Goal: Information Seeking & Learning: Understand process/instructions

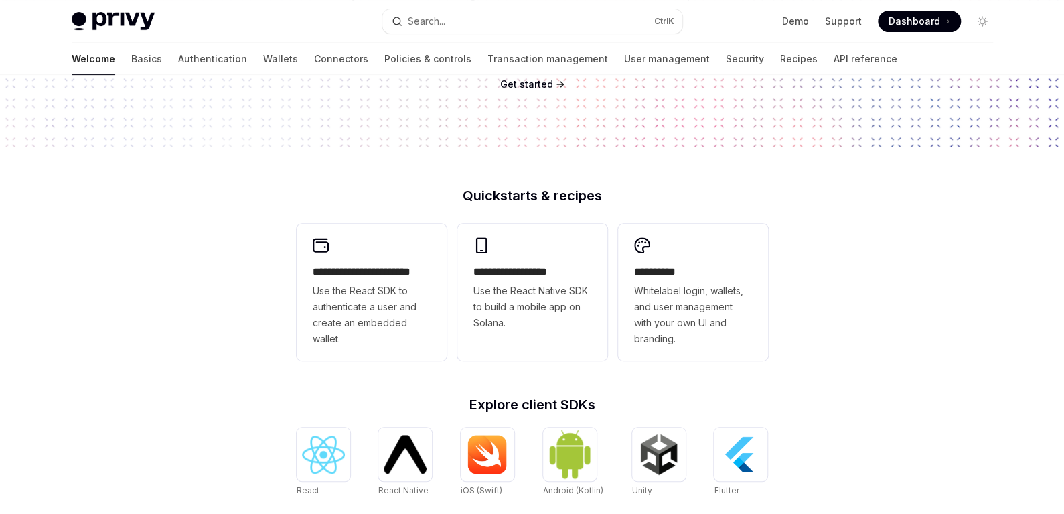
scroll to position [267, 0]
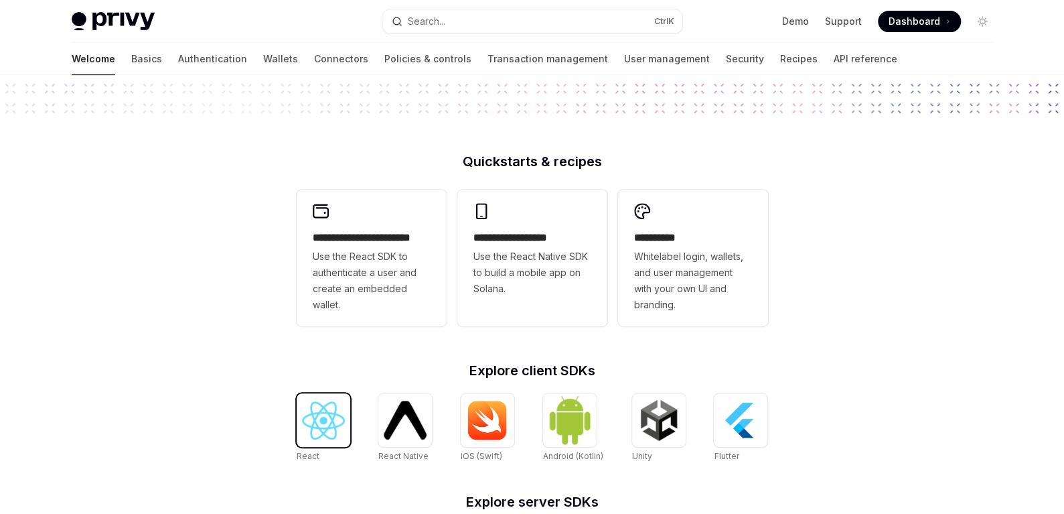
click at [317, 414] on img at bounding box center [323, 420] width 43 height 38
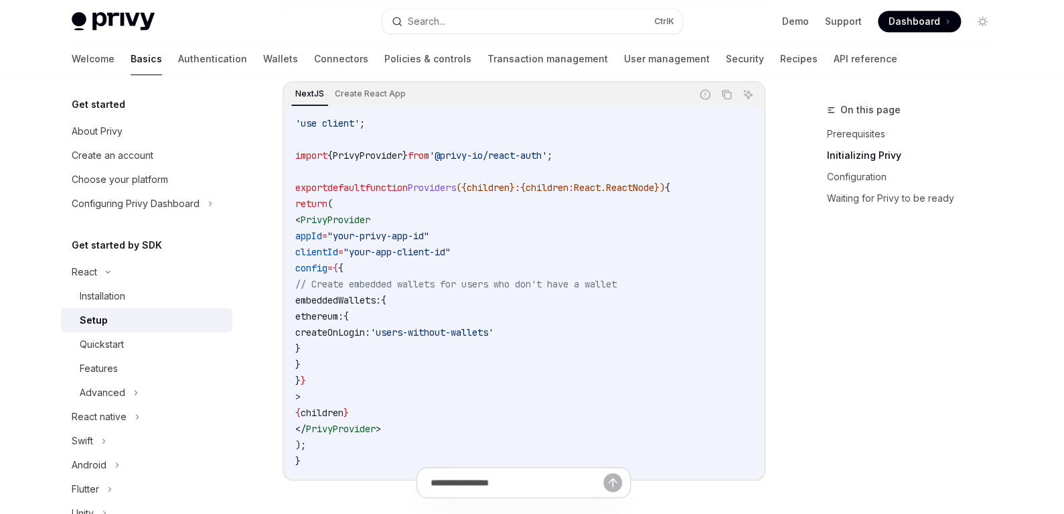
scroll to position [469, 0]
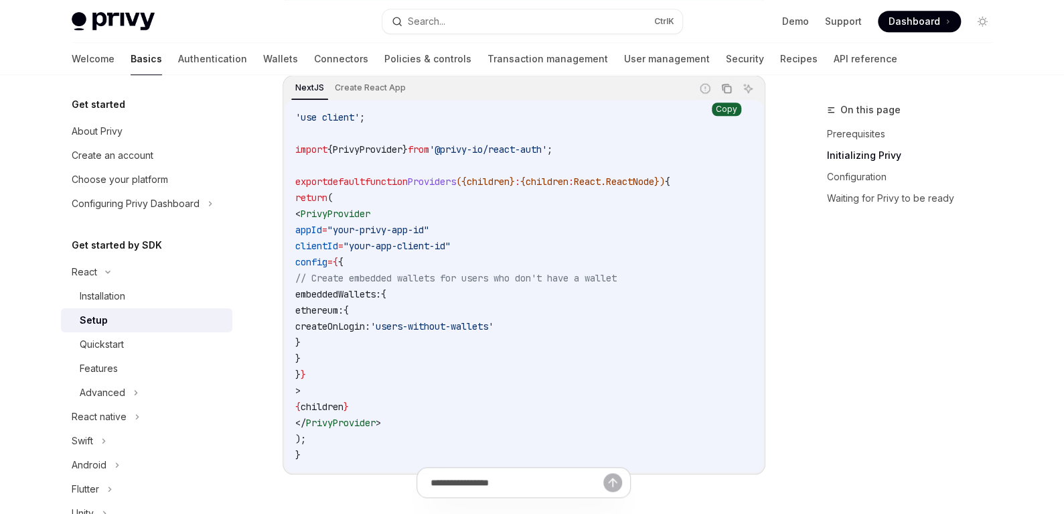
click at [727, 86] on icon "Copy the contents from the code block" at bounding box center [726, 88] width 11 height 11
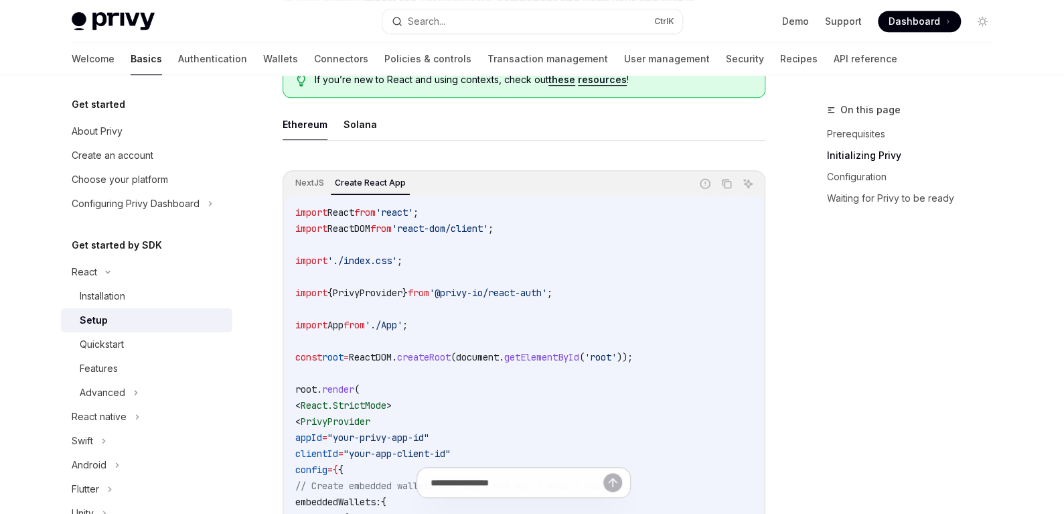
scroll to position [335, 0]
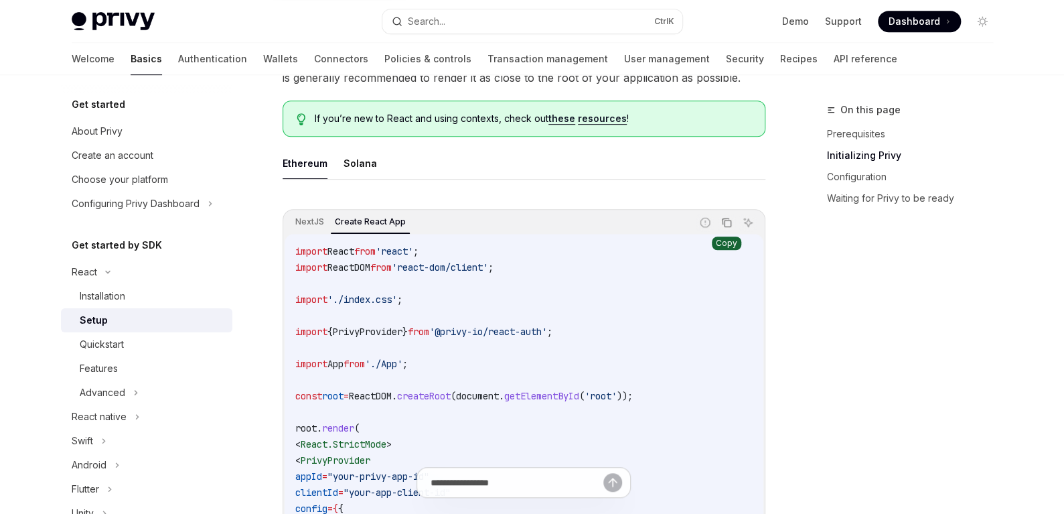
click at [726, 223] on icon "Copy the contents from the code block" at bounding box center [726, 222] width 11 height 11
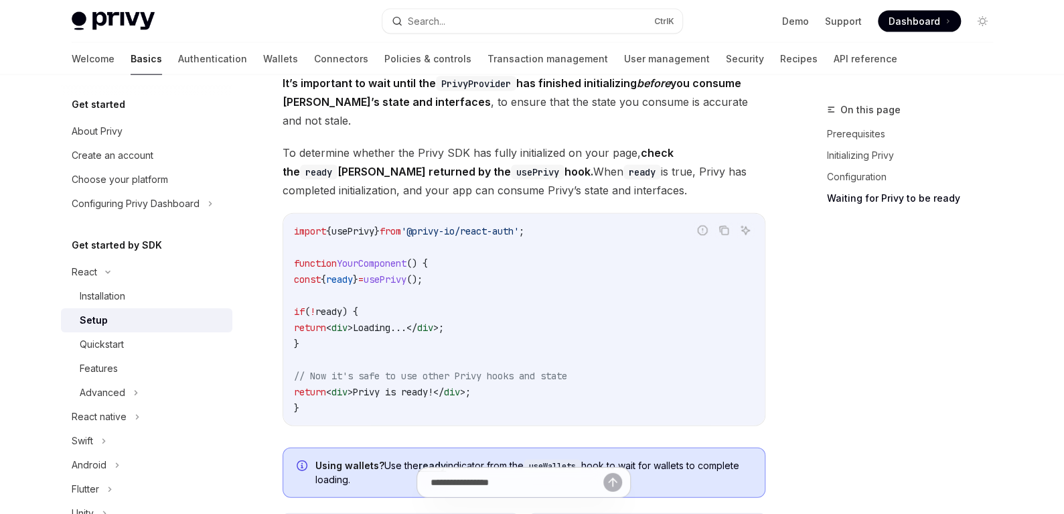
scroll to position [1540, 0]
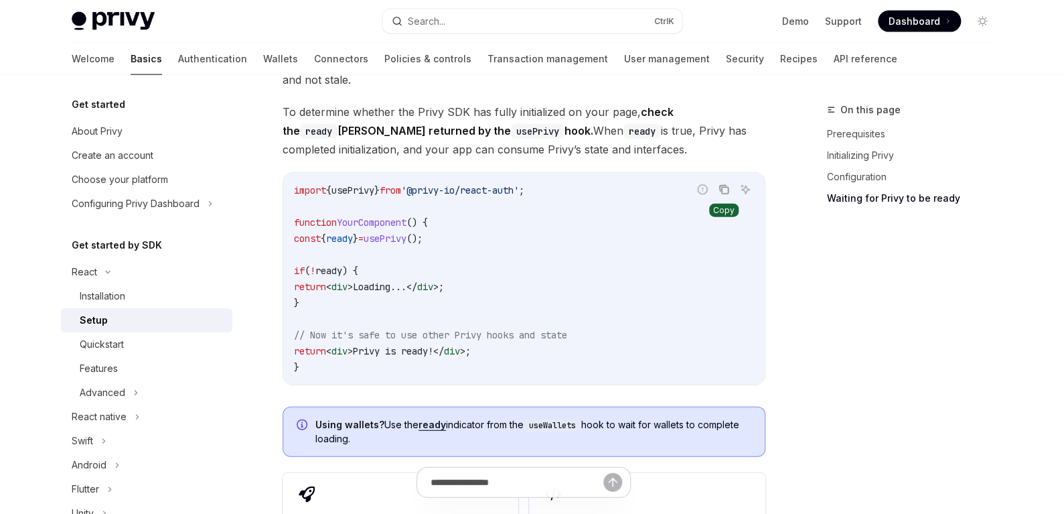
click at [724, 184] on icon "Copy the contents from the code block" at bounding box center [724, 189] width 11 height 11
drag, startPoint x: 301, startPoint y: 218, endPoint x: 356, endPoint y: 278, distance: 81.5
click at [356, 278] on code "import { usePrivy } from '@privy-io/react-auth' ; function YourComponent () { c…" at bounding box center [524, 278] width 460 height 193
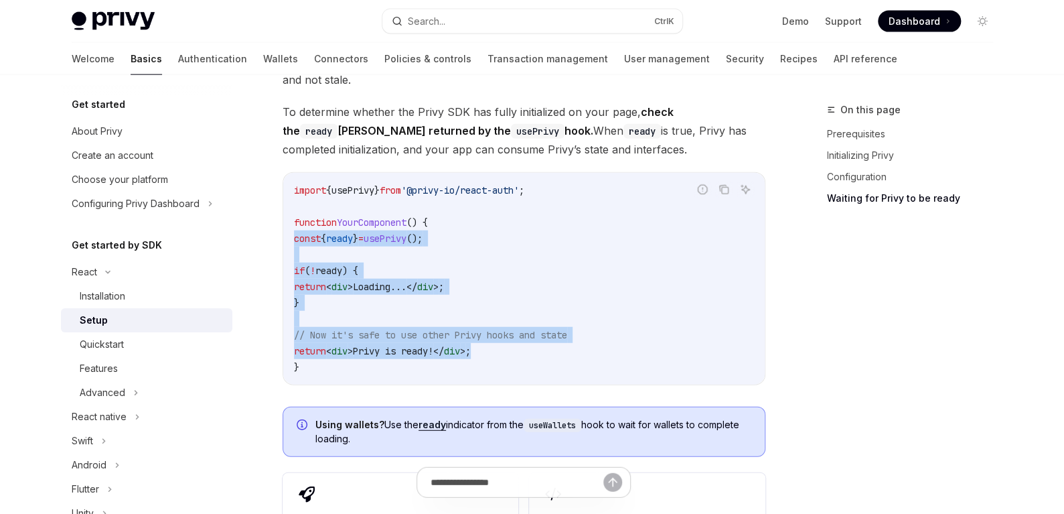
drag, startPoint x: 512, startPoint y: 327, endPoint x: 254, endPoint y: 219, distance: 279.4
copy code "const { ready } = usePrivy (); if ( ! ready ) { return < div > Loading... </ di…"
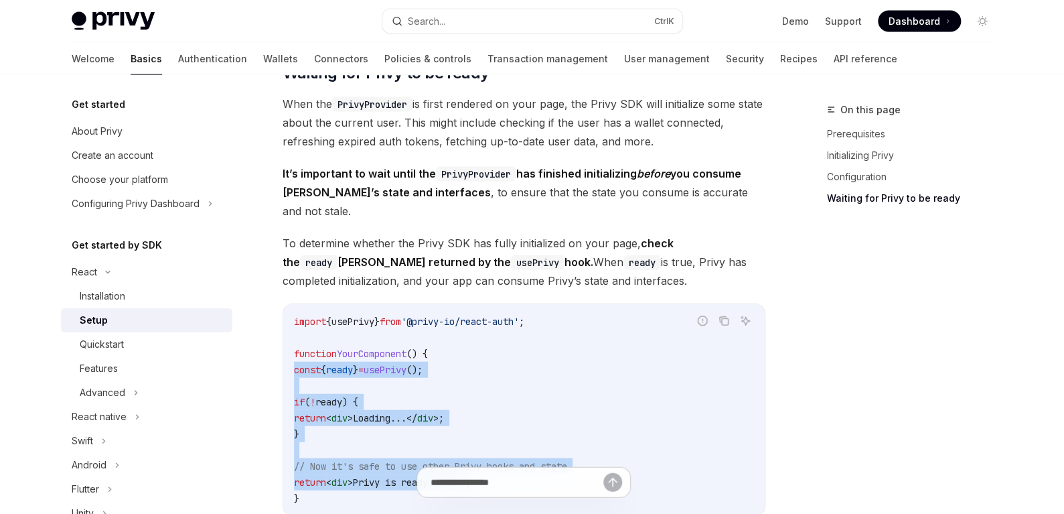
scroll to position [1406, 0]
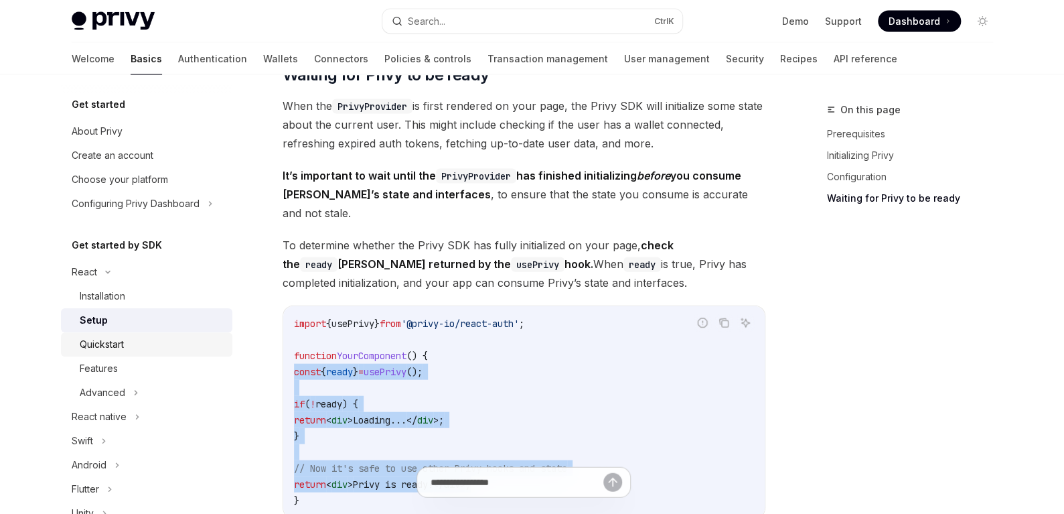
click at [133, 340] on div "Quickstart" at bounding box center [152, 344] width 145 height 16
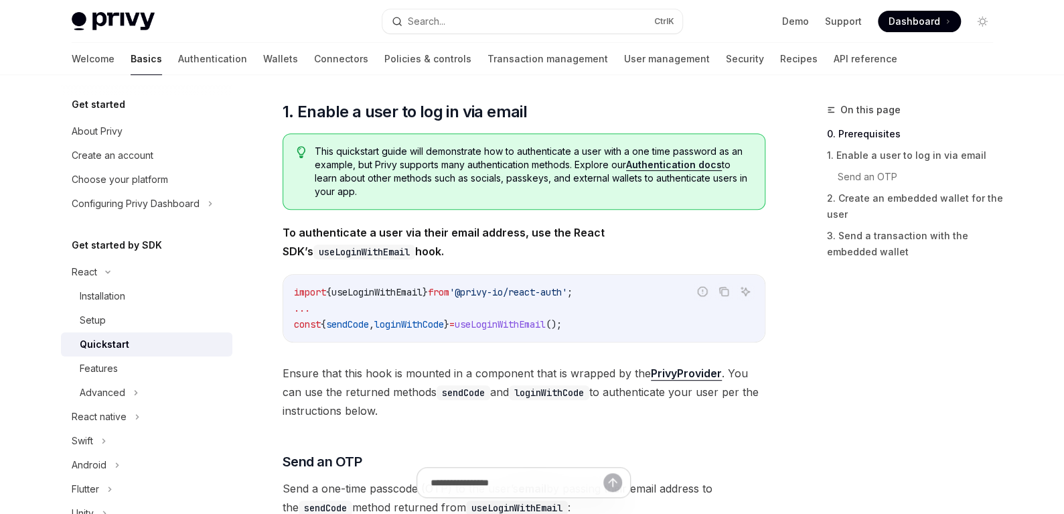
scroll to position [200, 0]
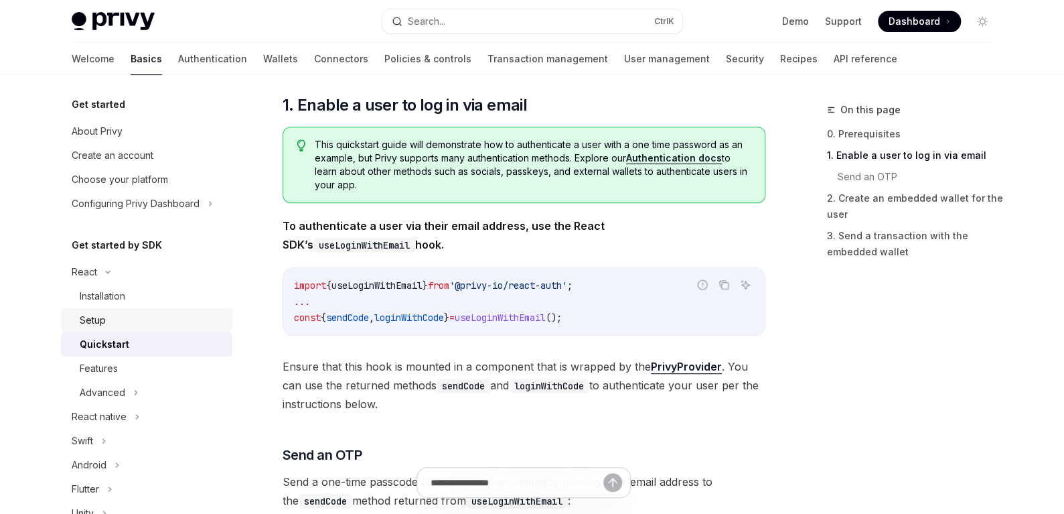
click at [121, 313] on div "Setup" at bounding box center [152, 320] width 145 height 16
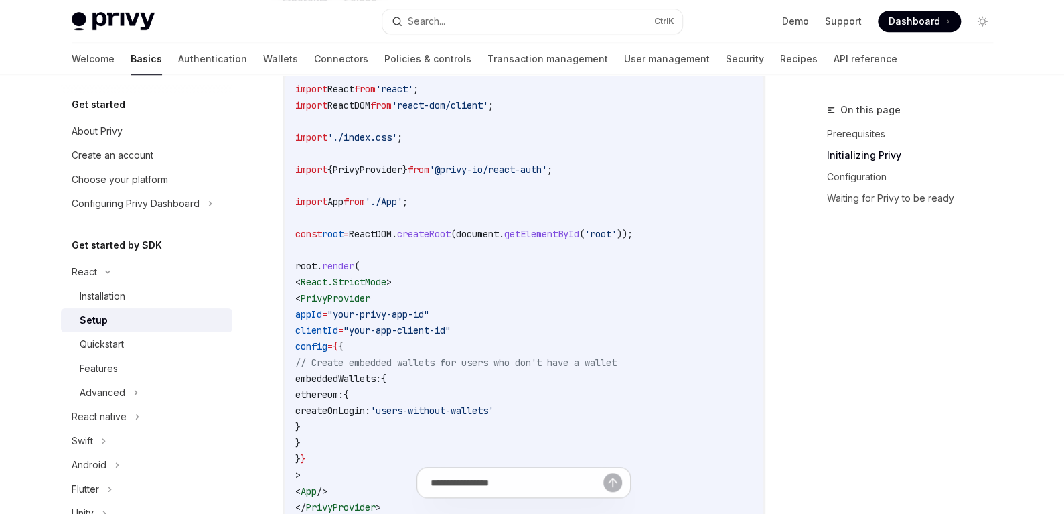
scroll to position [402, 0]
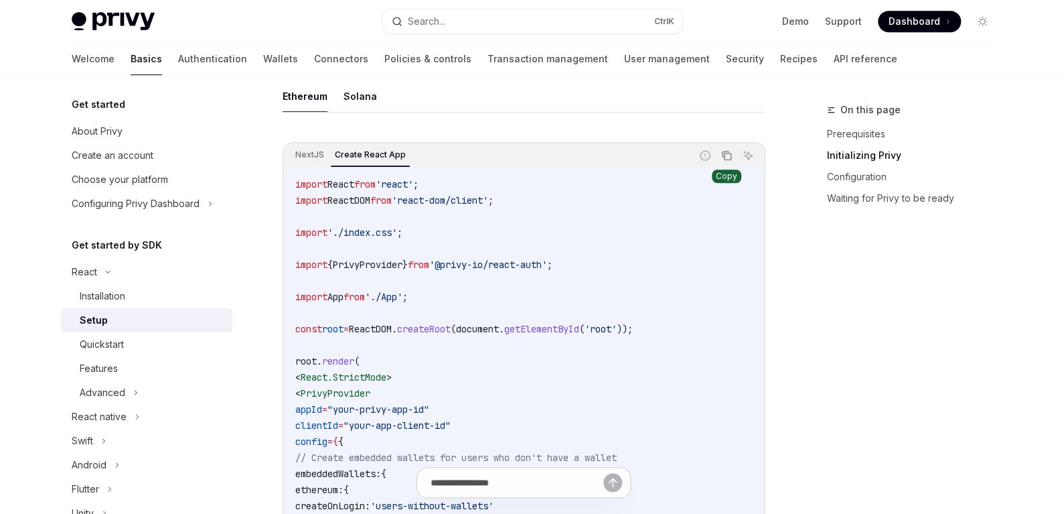
click at [728, 156] on icon "Copy the contents from the code block" at bounding box center [726, 155] width 11 height 11
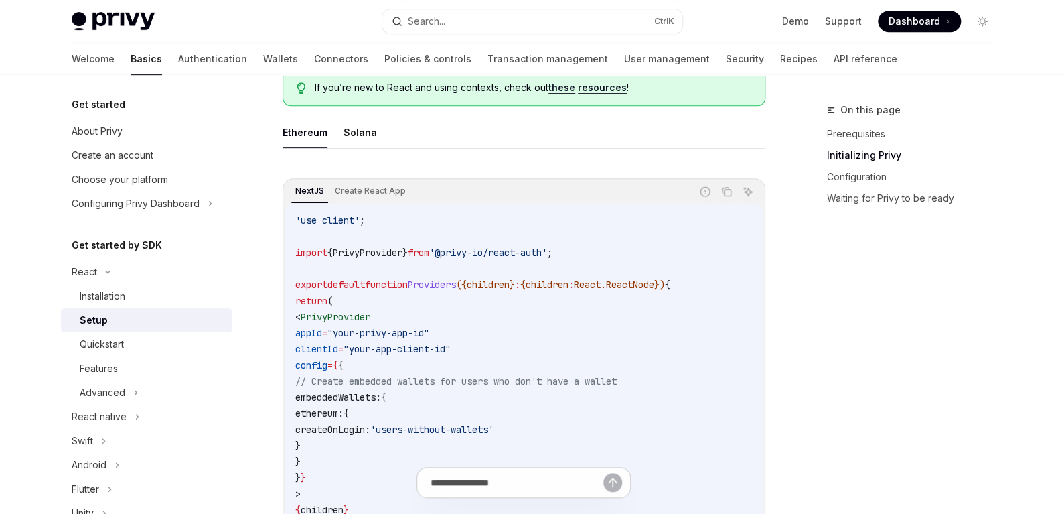
scroll to position [335, 0]
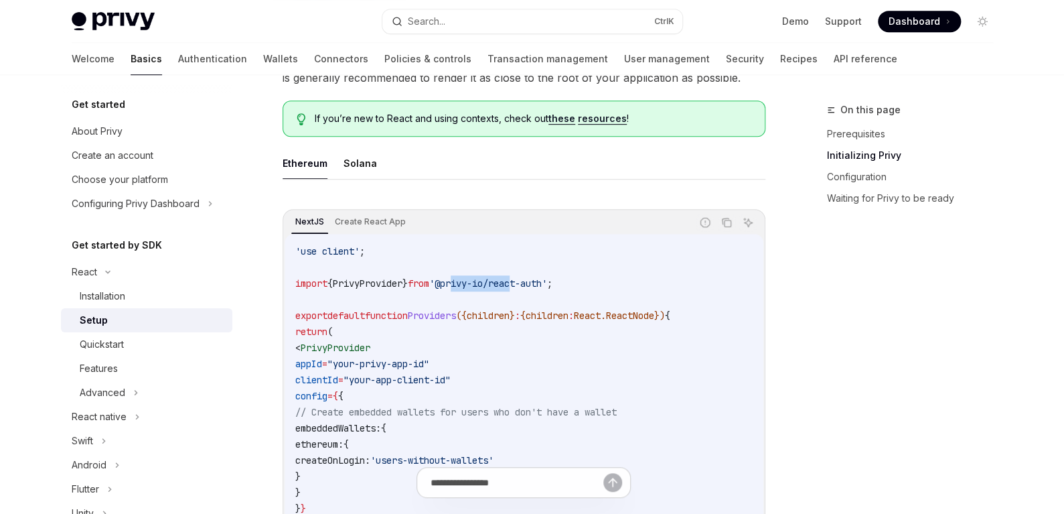
drag, startPoint x: 470, startPoint y: 283, endPoint x: 556, endPoint y: 283, distance: 85.7
click at [546, 283] on span "'@privy-io/react-auth'" at bounding box center [488, 283] width 118 height 12
click at [547, 284] on span "'@privy-io/react-auth'" at bounding box center [488, 283] width 118 height 12
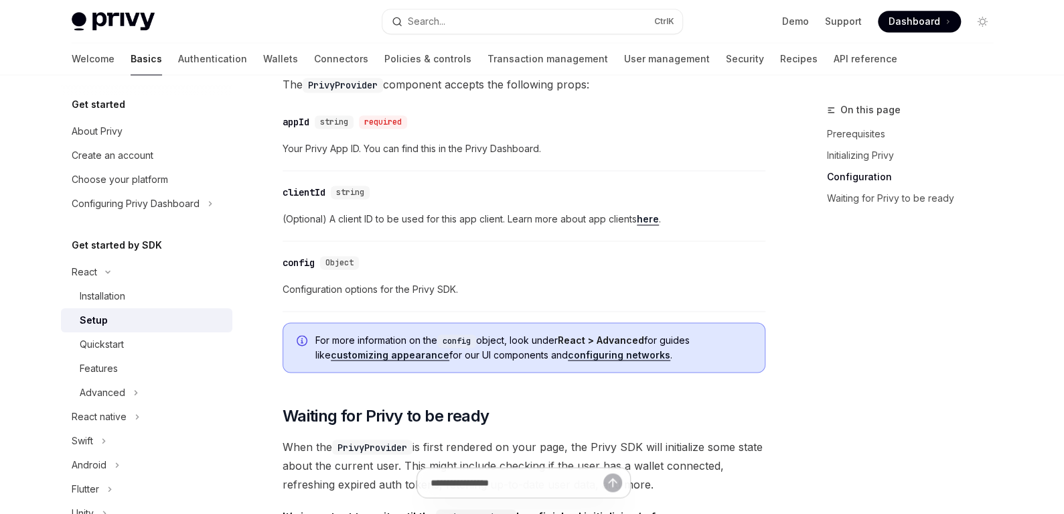
scroll to position [937, 0]
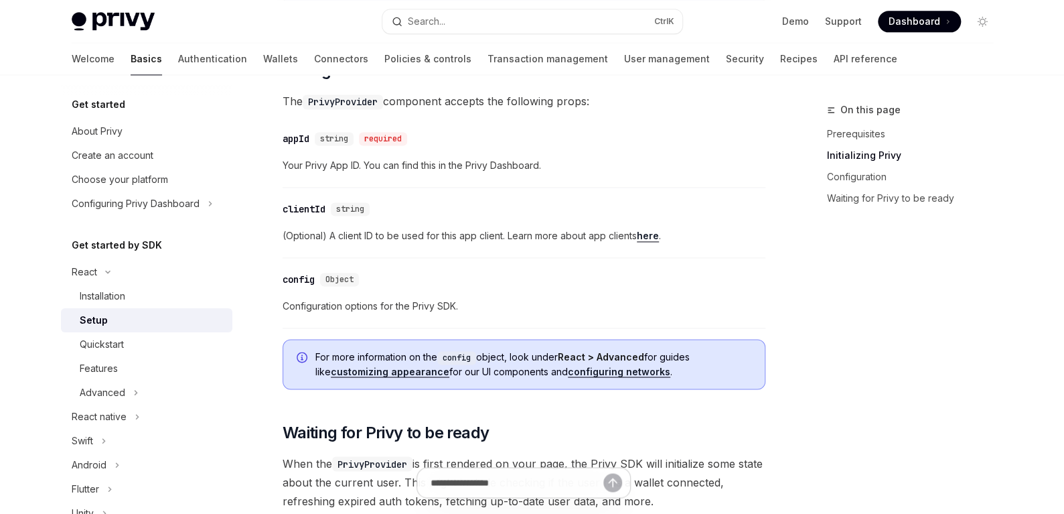
click at [447, 158] on span "Your Privy App ID. You can find this in the Privy Dashboard." at bounding box center [524, 165] width 483 height 16
click at [494, 161] on span "Your Privy App ID. You can find this in the Privy Dashboard." at bounding box center [524, 165] width 483 height 16
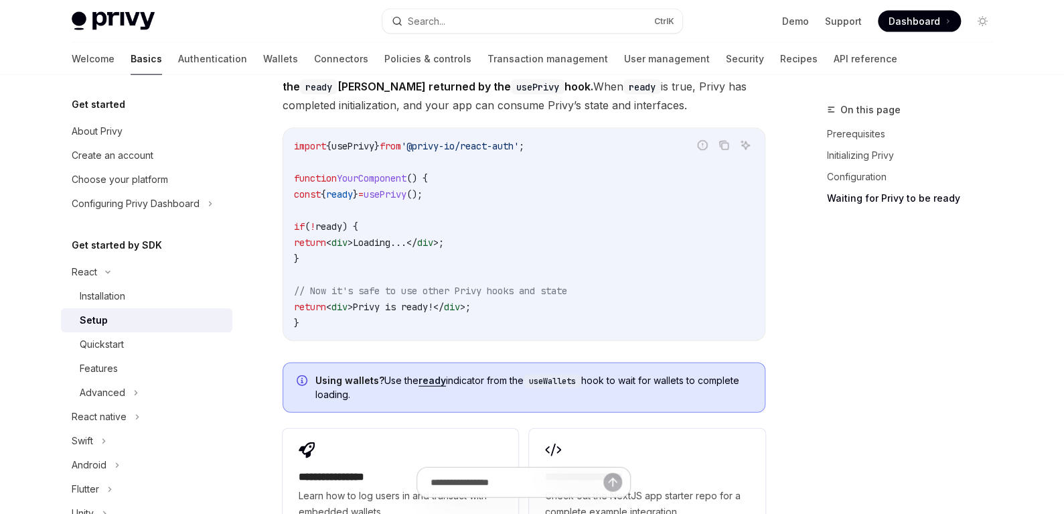
scroll to position [1473, 0]
click at [132, 368] on div "Features" at bounding box center [152, 368] width 145 height 16
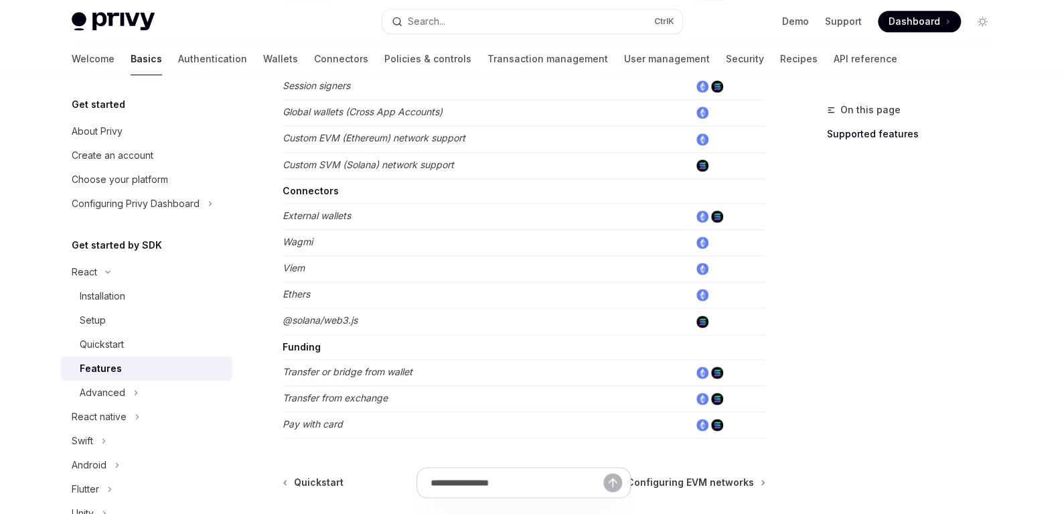
scroll to position [786, 0]
click at [308, 238] on em "Wagmi" at bounding box center [298, 243] width 30 height 11
click at [110, 388] on div "Advanced" at bounding box center [103, 392] width 46 height 16
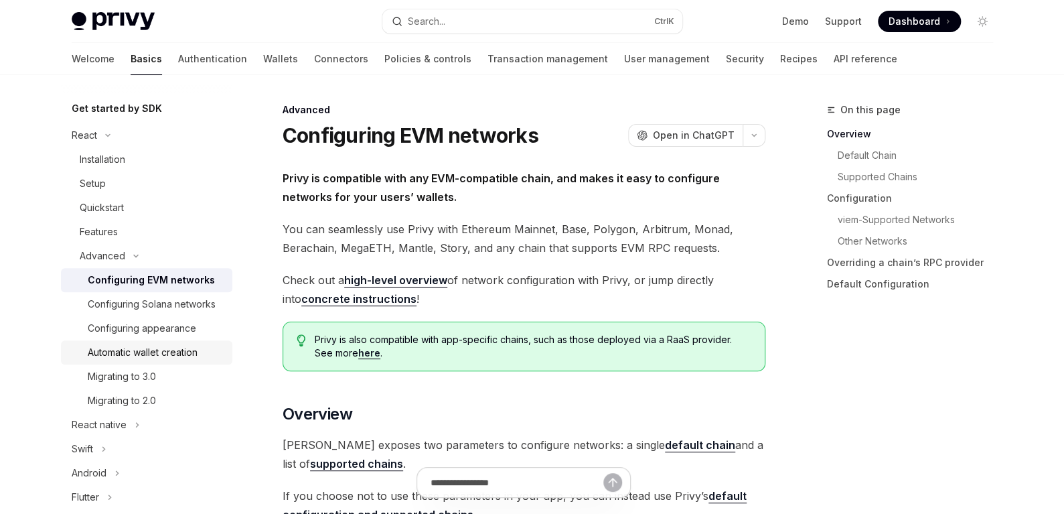
scroll to position [134, 0]
click at [116, 229] on div "Features" at bounding box center [99, 234] width 38 height 16
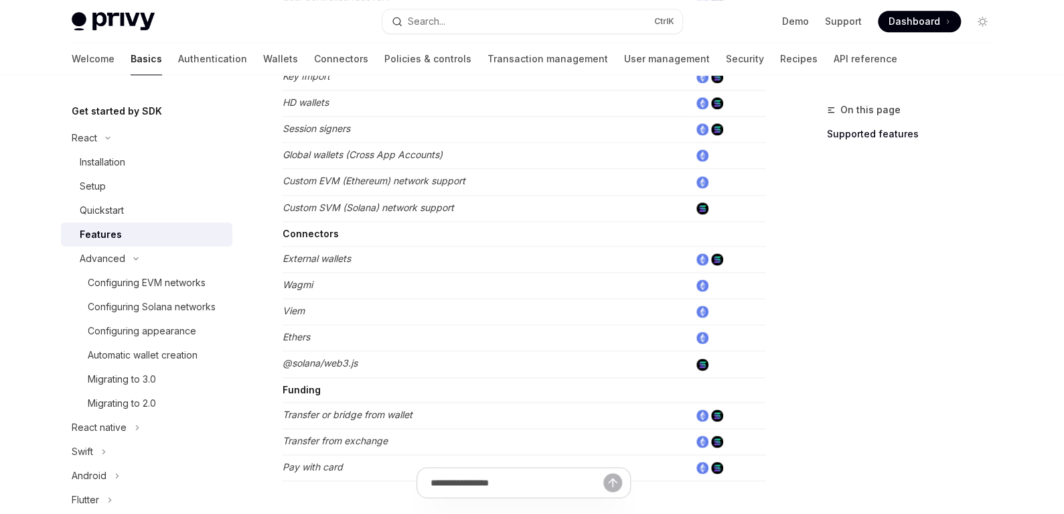
scroll to position [720, 0]
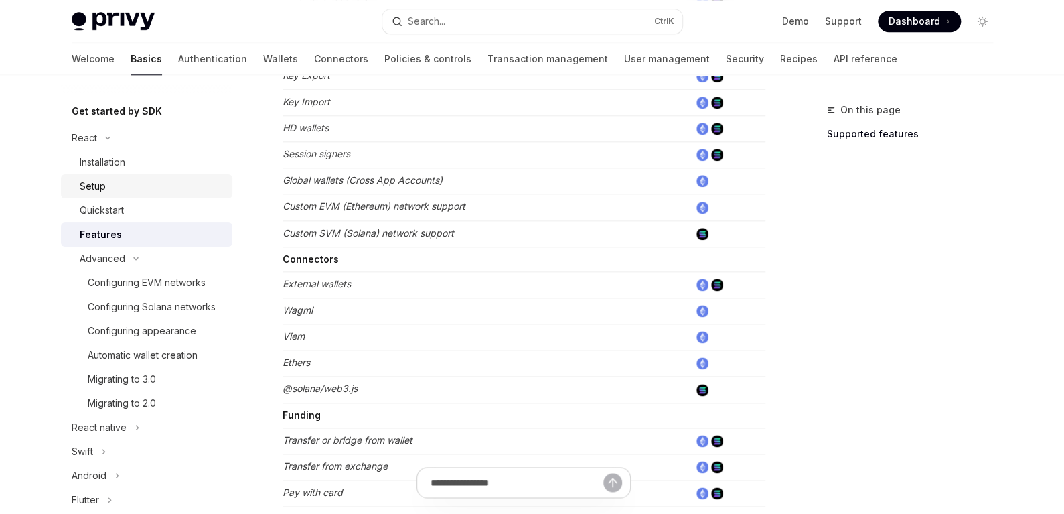
click at [135, 194] on link "Setup" at bounding box center [146, 186] width 171 height 24
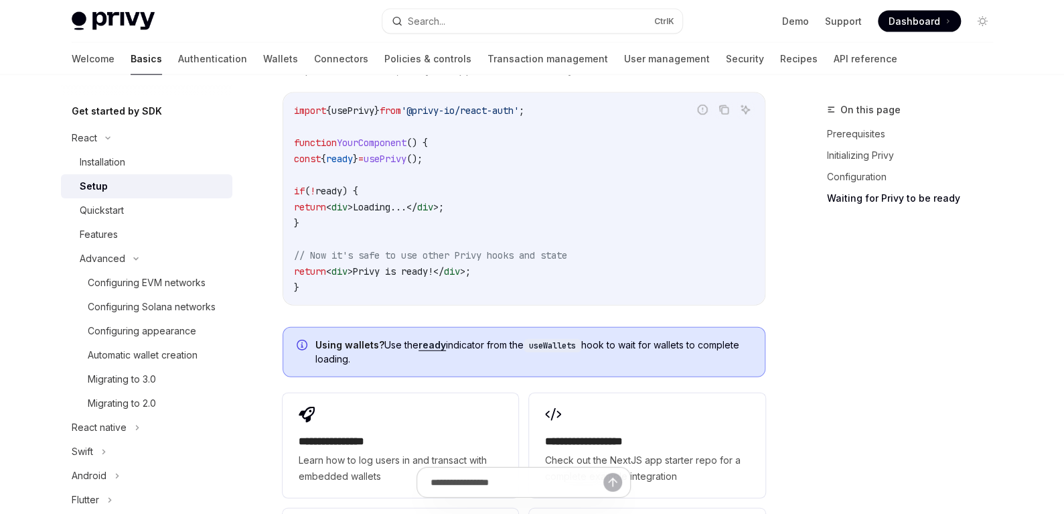
scroll to position [1406, 0]
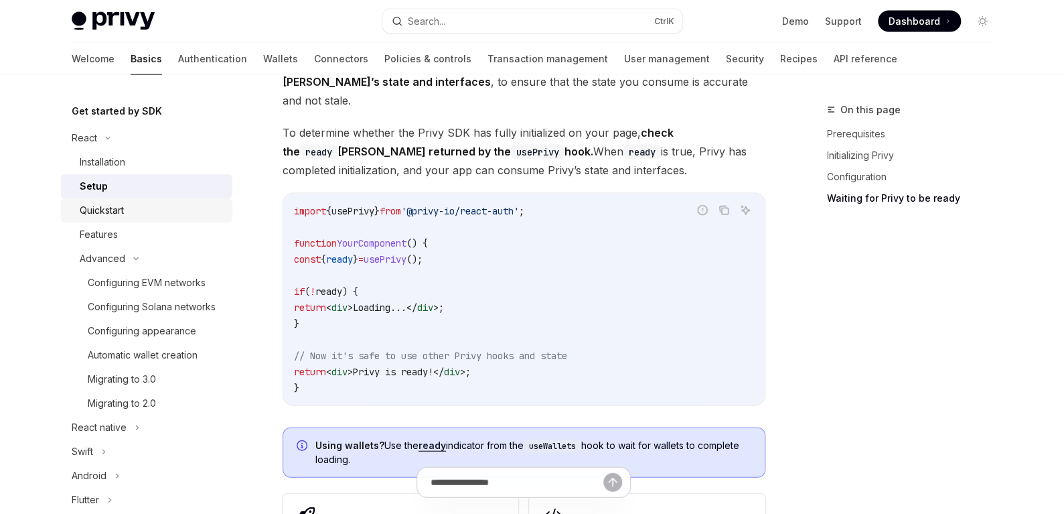
click at [132, 208] on div "Quickstart" at bounding box center [152, 210] width 145 height 16
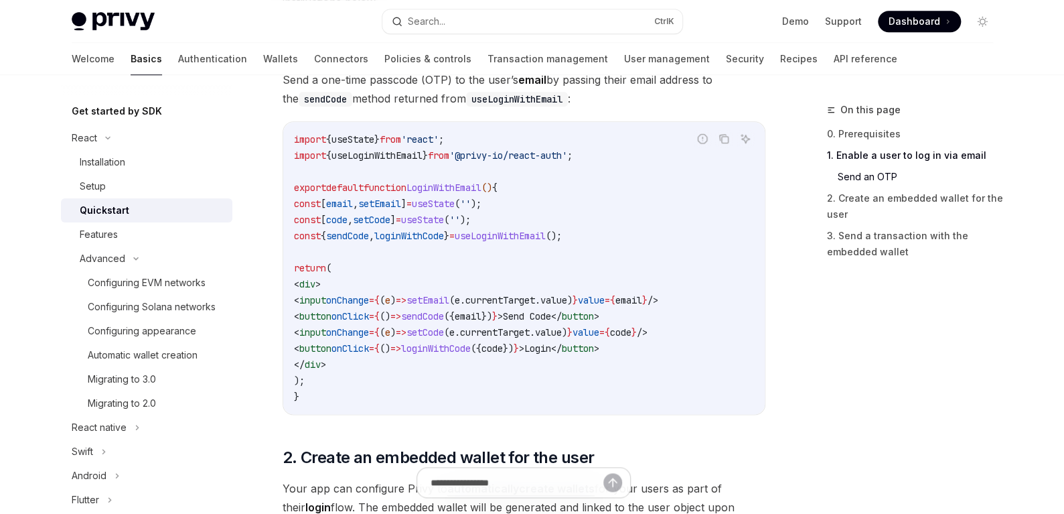
scroll to position [577, 0]
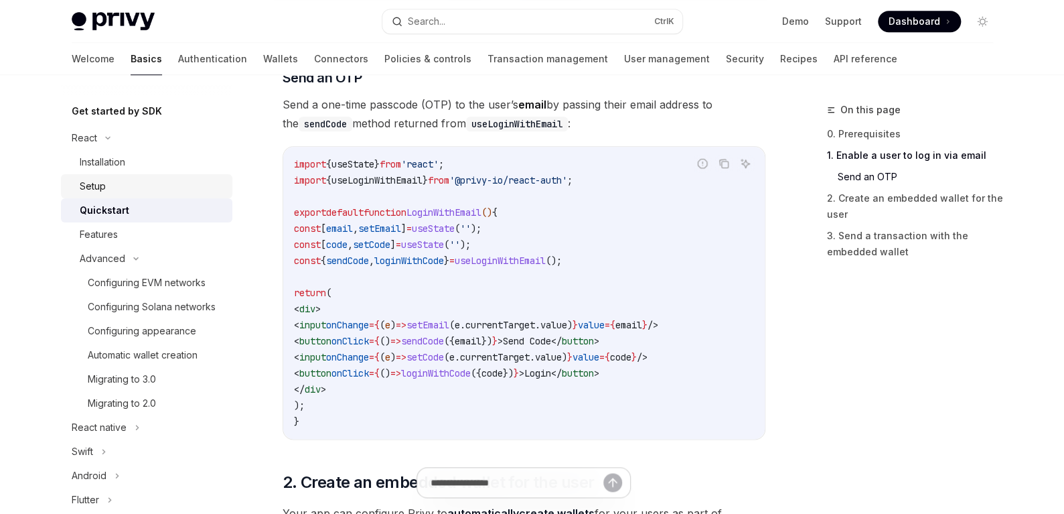
click at [135, 182] on div "Setup" at bounding box center [152, 186] width 145 height 16
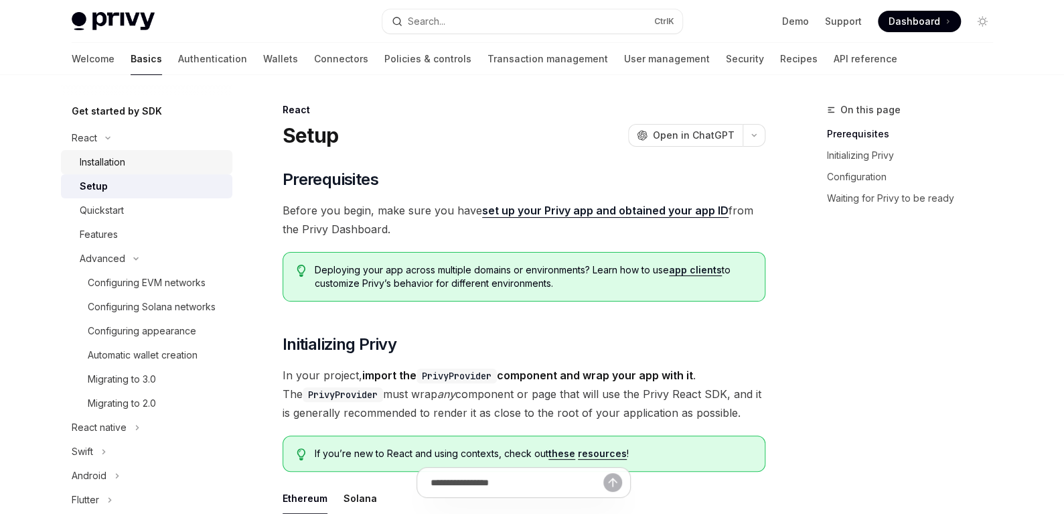
click at [144, 162] on div "Installation" at bounding box center [152, 162] width 145 height 16
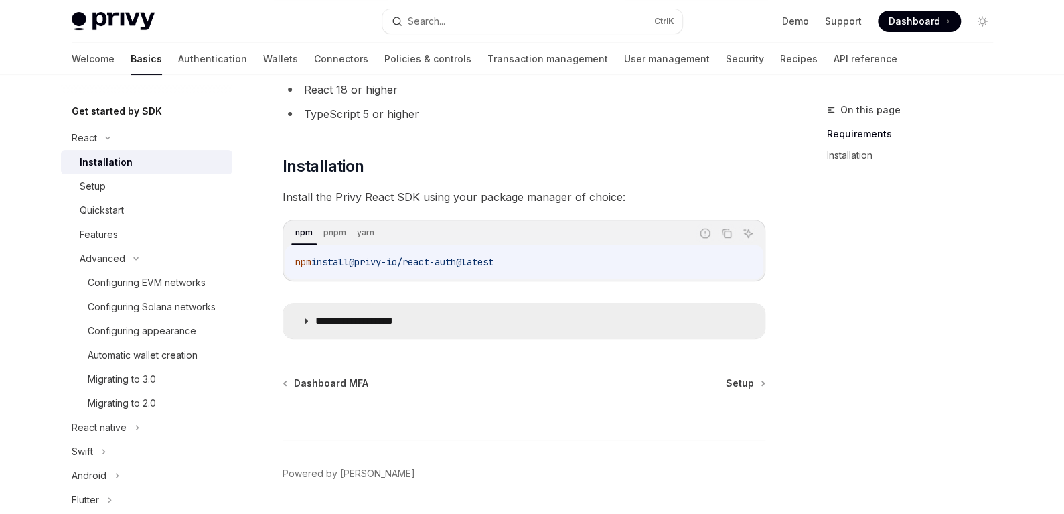
scroll to position [161, 0]
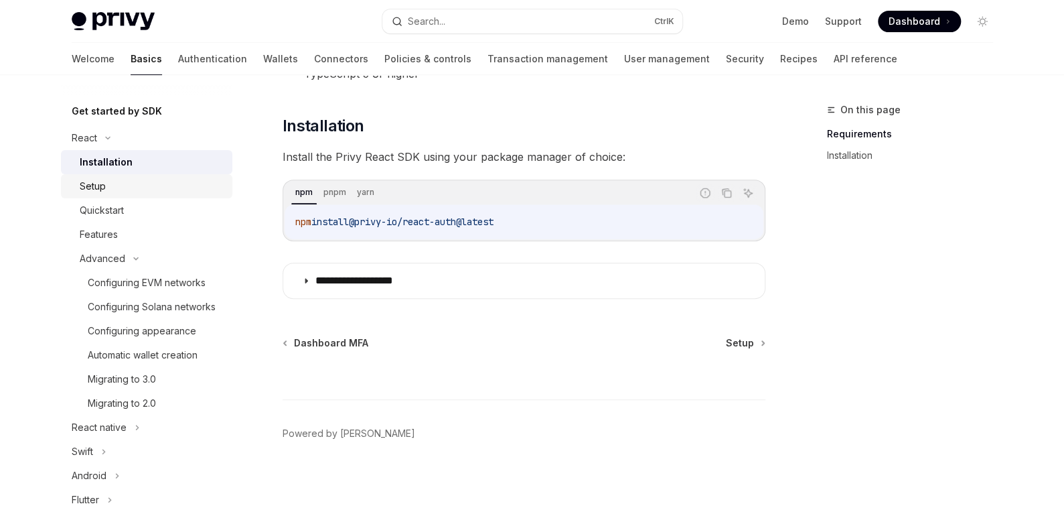
click at [139, 194] on div "Setup" at bounding box center [152, 186] width 145 height 16
type textarea "*"
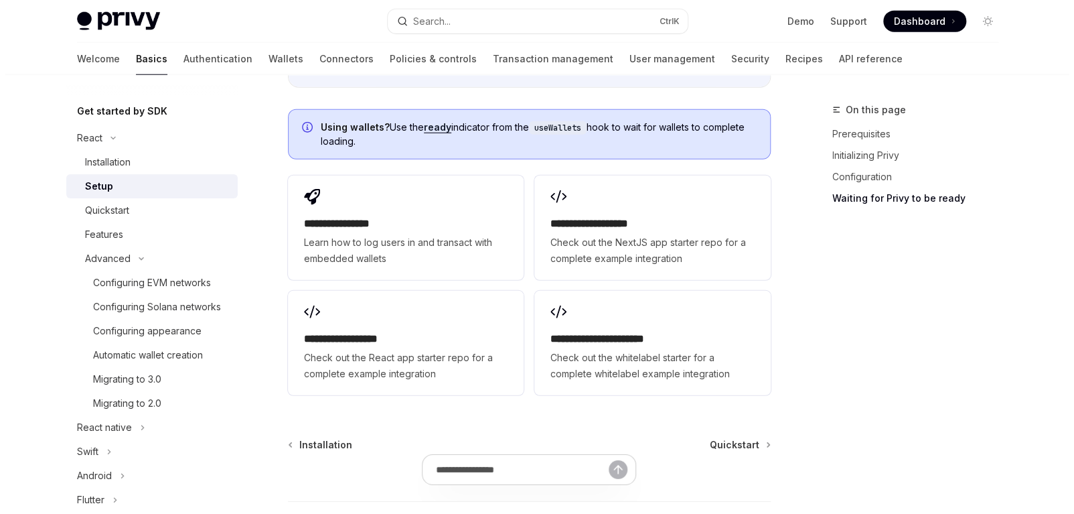
scroll to position [1741, 0]
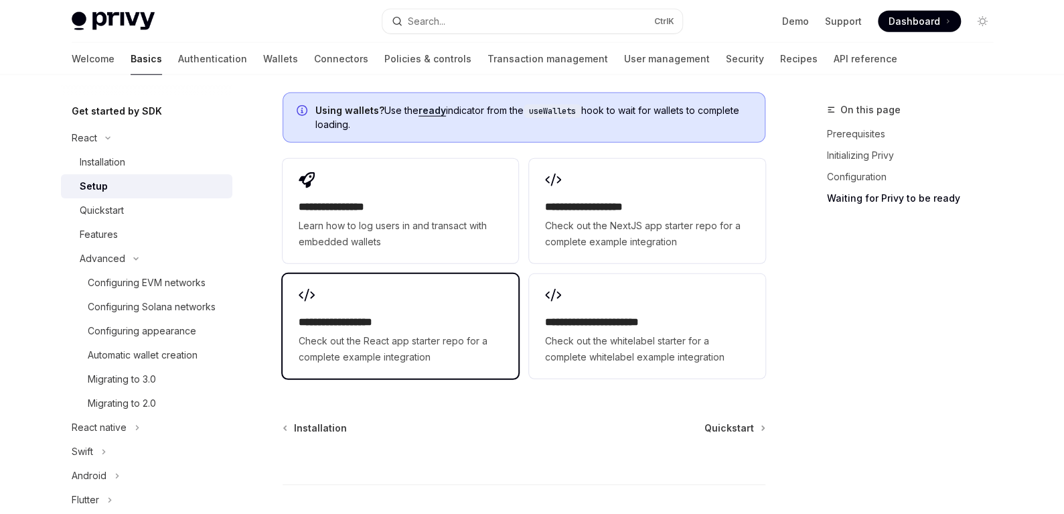
click at [386, 314] on div "**********" at bounding box center [401, 339] width 204 height 51
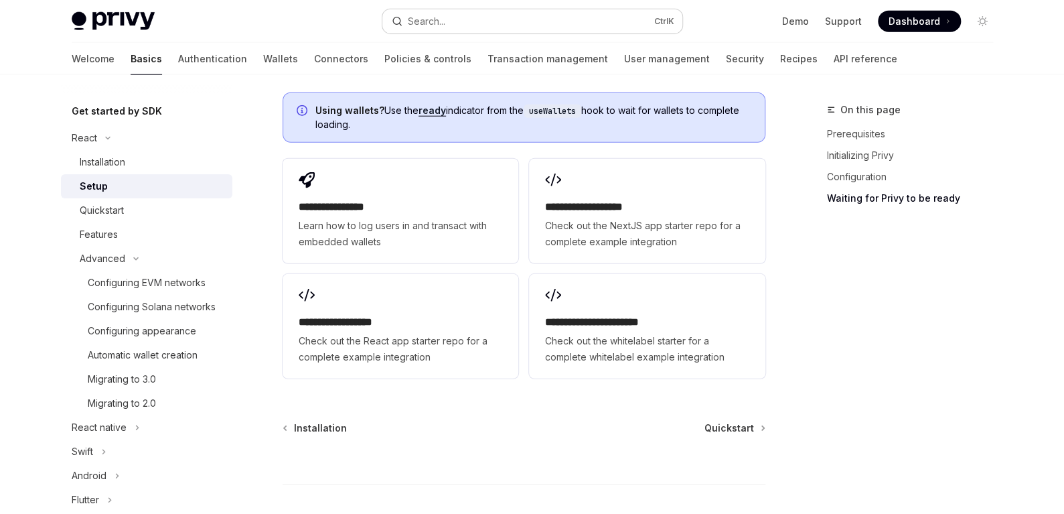
click at [542, 15] on button "Search... Ctrl K" at bounding box center [532, 21] width 300 height 24
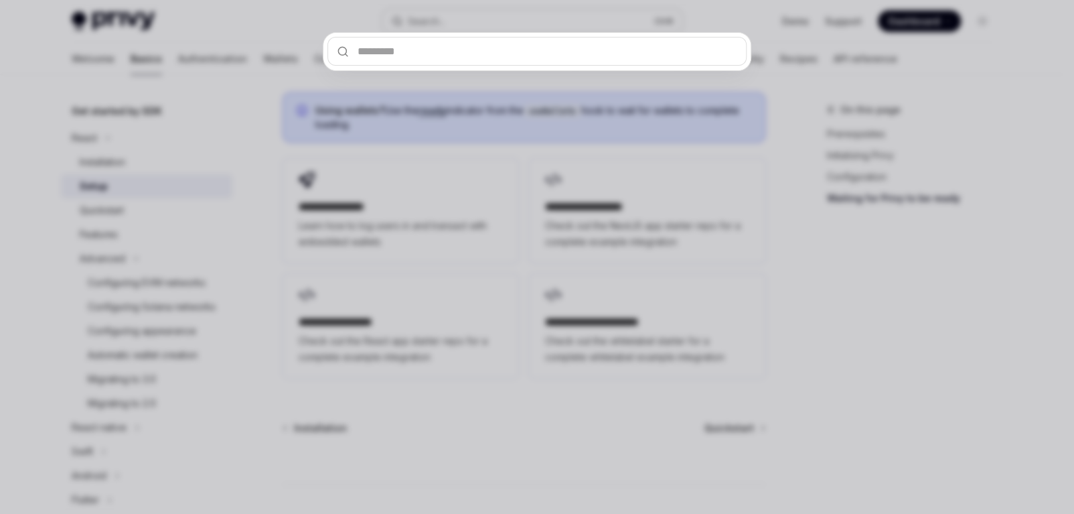
type input "********"
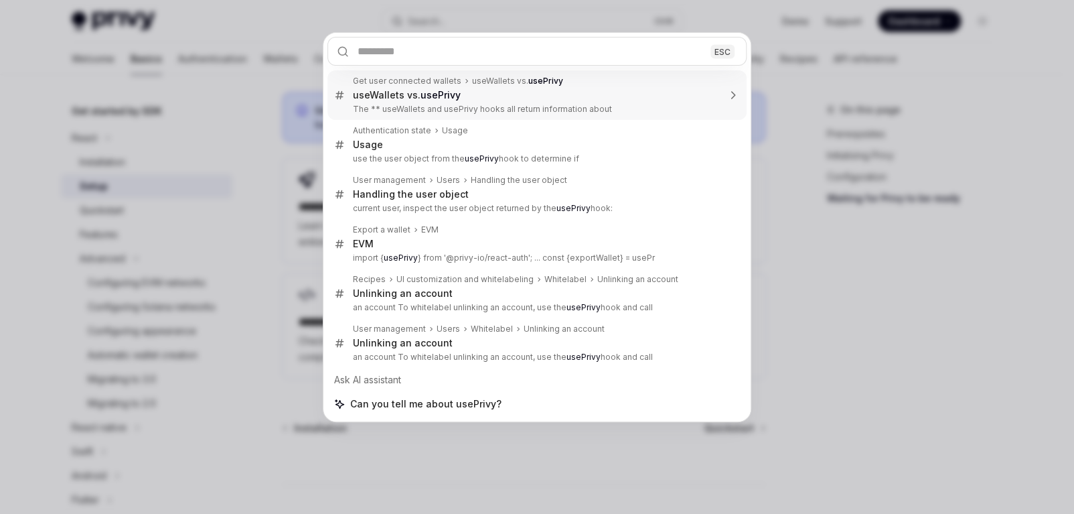
type textarea "*"
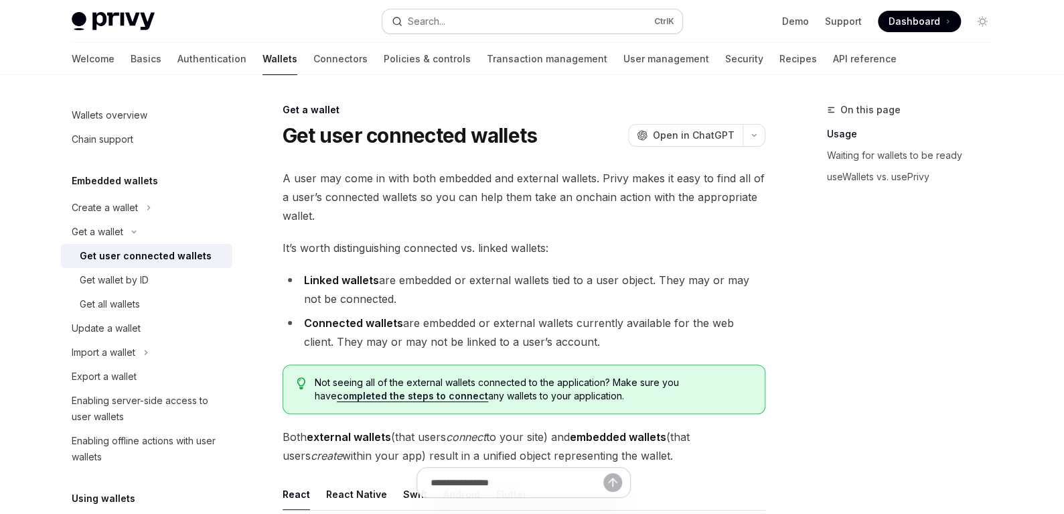
click at [456, 21] on button "Search... Ctrl K" at bounding box center [532, 21] width 300 height 24
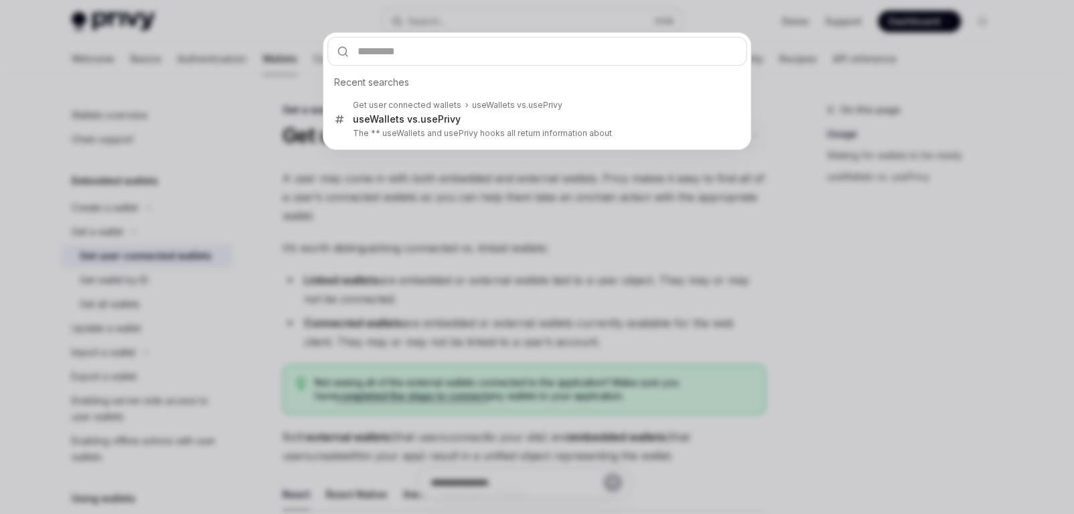
type input "********"
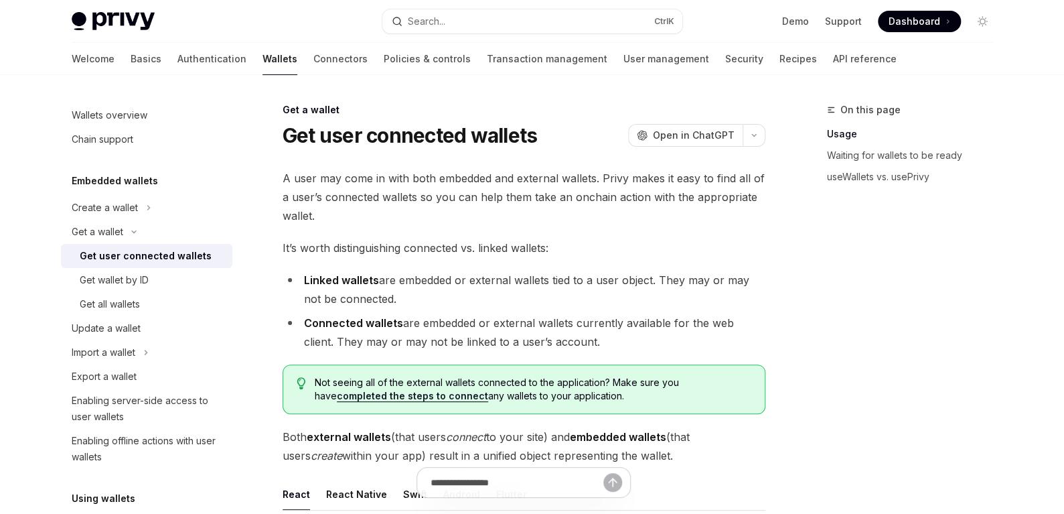
type textarea "*"
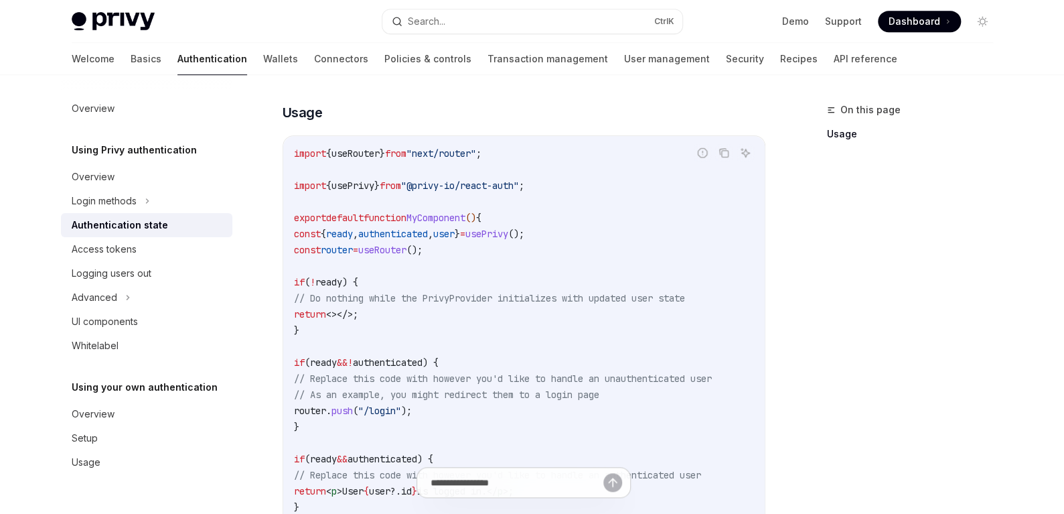
click at [433, 230] on span "," at bounding box center [430, 234] width 5 height 12
click at [455, 232] on span "user" at bounding box center [443, 234] width 21 height 12
copy span "user"
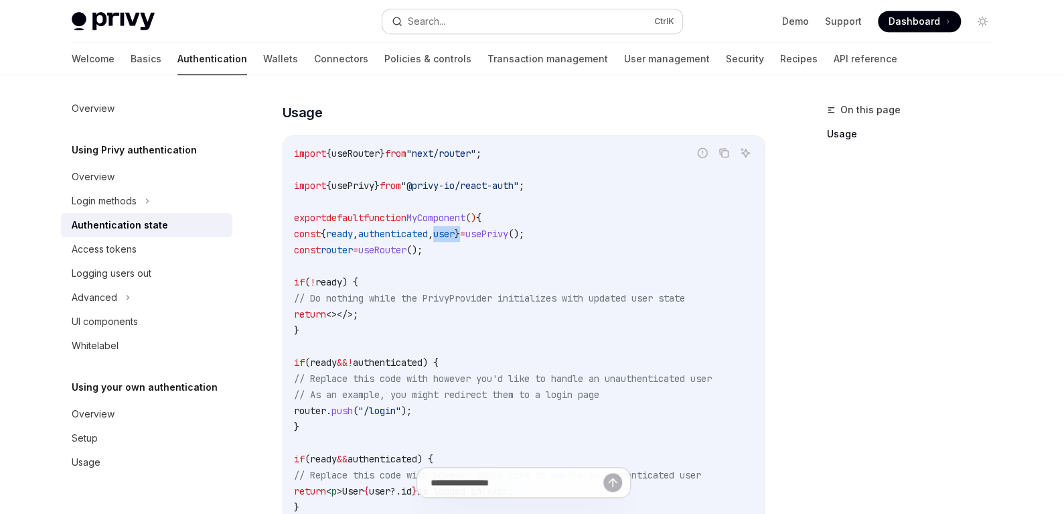
click at [439, 16] on div "Search..." at bounding box center [427, 21] width 38 height 16
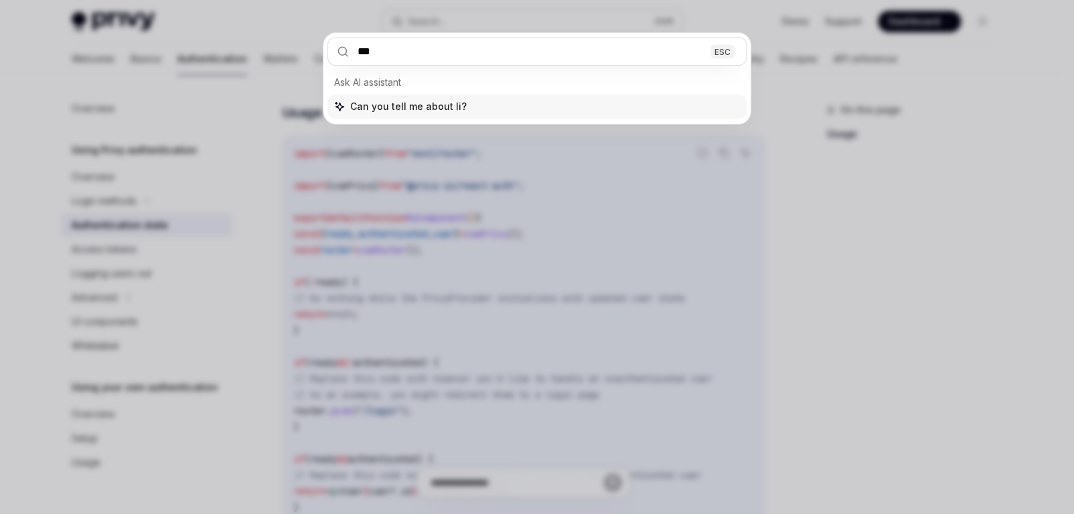
type input "****"
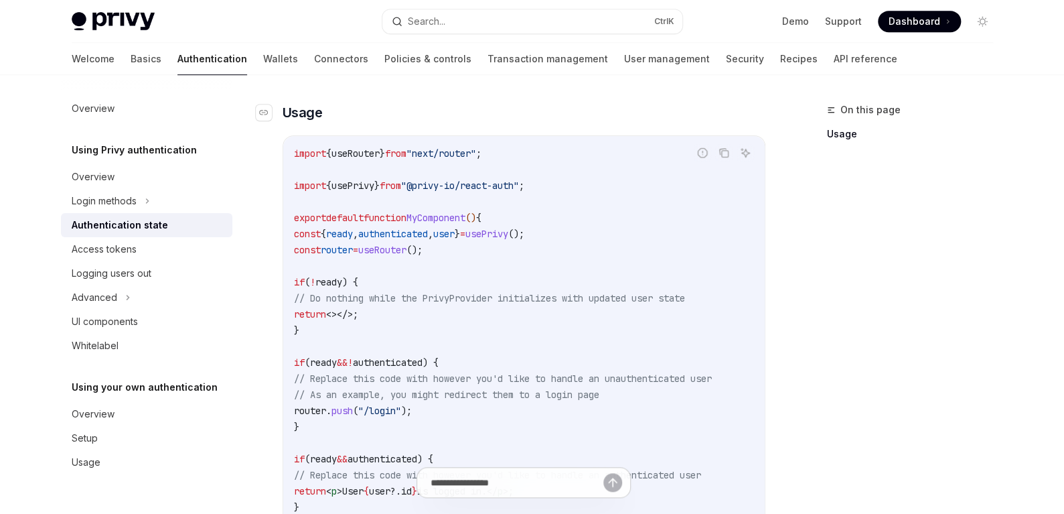
scroll to position [74, 0]
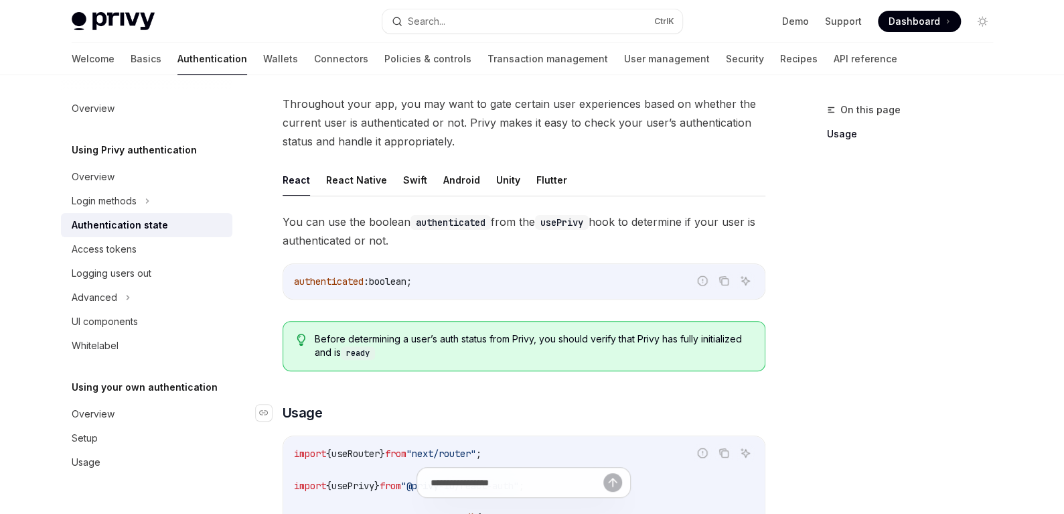
type textarea "*"
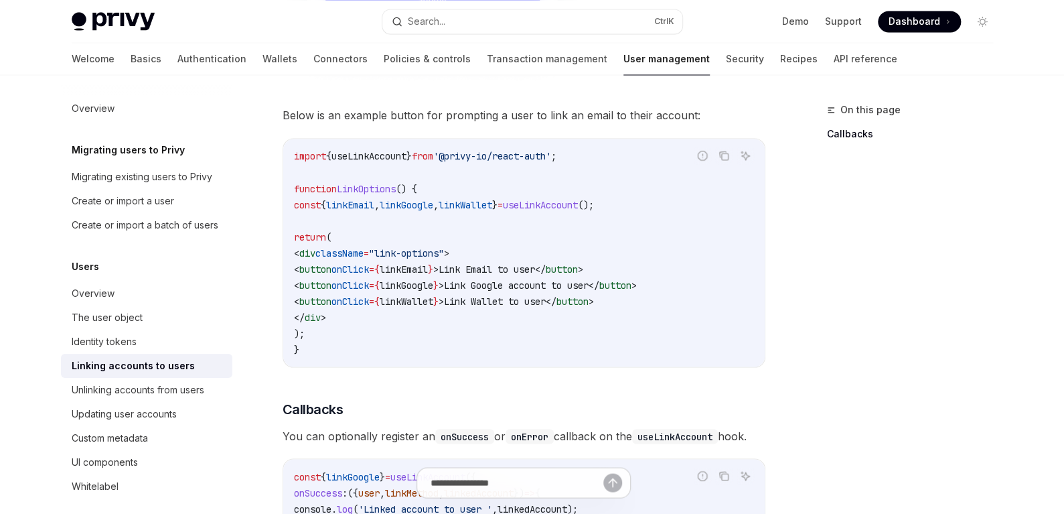
scroll to position [1146, 0]
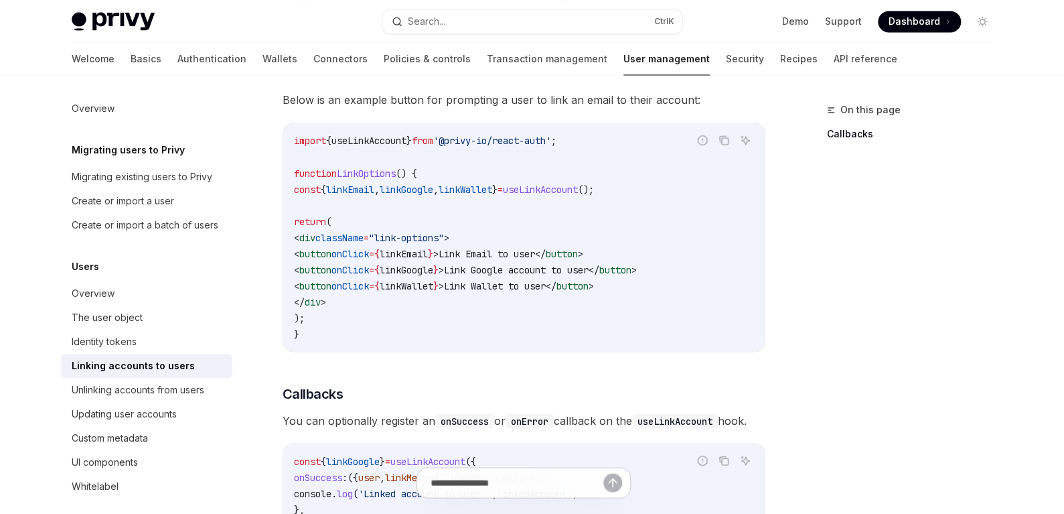
click at [503, 183] on span "=" at bounding box center [500, 189] width 5 height 12
copy code "const { linkEmail , linkGoogle , linkWallet } = useLinkAccount ();"
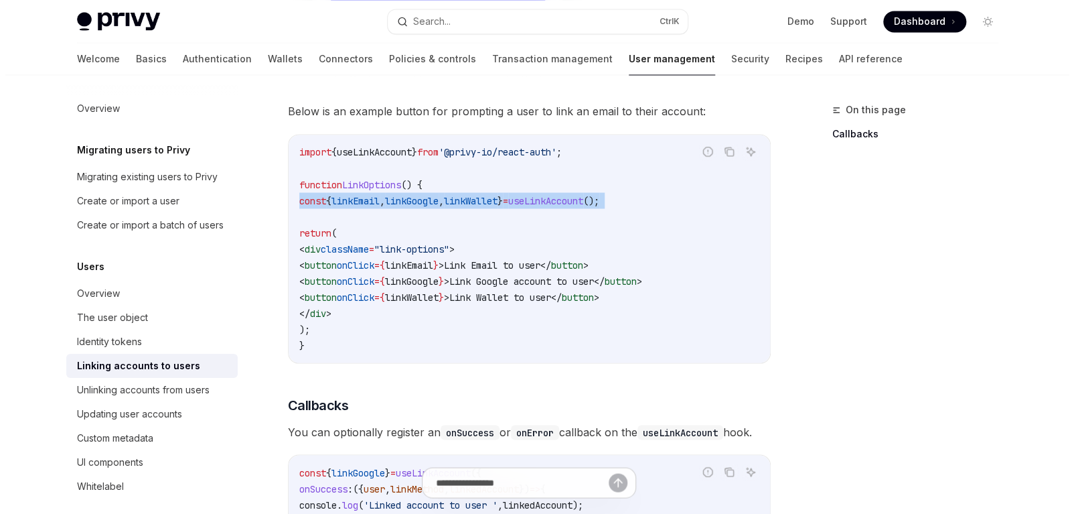
scroll to position [1079, 0]
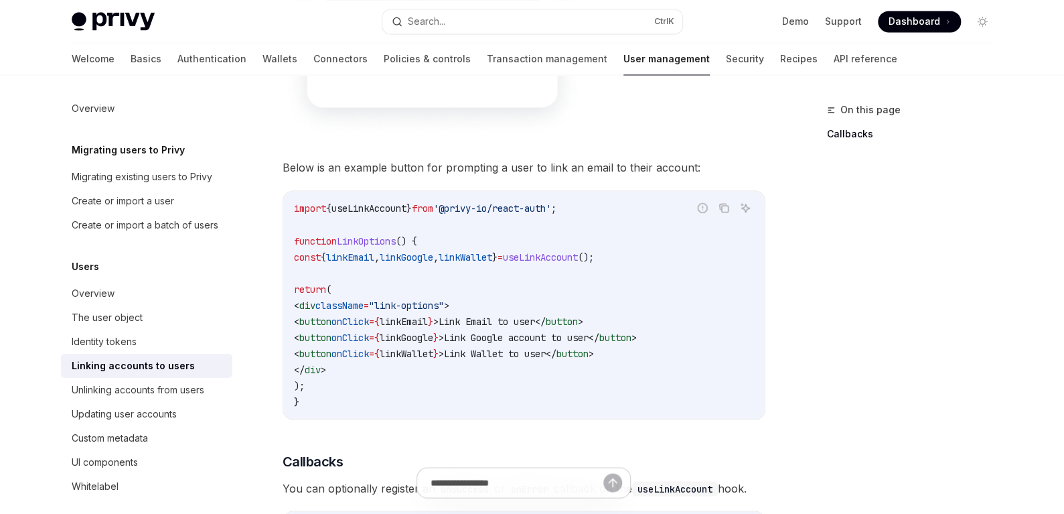
click at [433, 315] on span "}" at bounding box center [430, 321] width 5 height 12
copy code "< button onClick = { linkEmail } > Link Email to user </ button >"
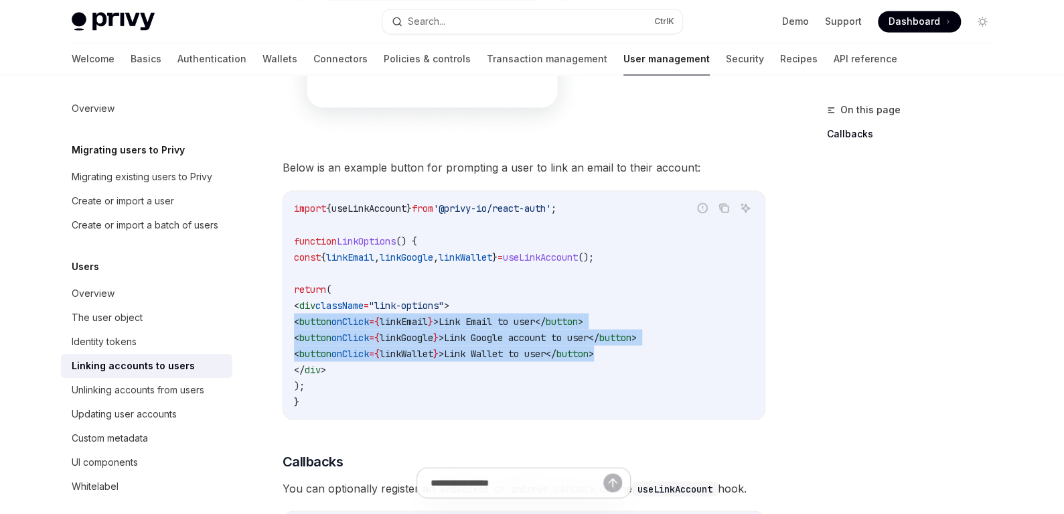
drag, startPoint x: 685, startPoint y: 319, endPoint x: 260, endPoint y: 293, distance: 425.3
click at [260, 293] on div "Users Linking accounts to users OpenAI Open in ChatGPT OpenAI Open in ChatGPT D…" at bounding box center [398, 69] width 739 height 2093
copy code "< button onClick = { linkEmail } > Link Email to user </ button > < button onCl…"
click at [451, 23] on button "Search... Ctrl K" at bounding box center [532, 21] width 300 height 24
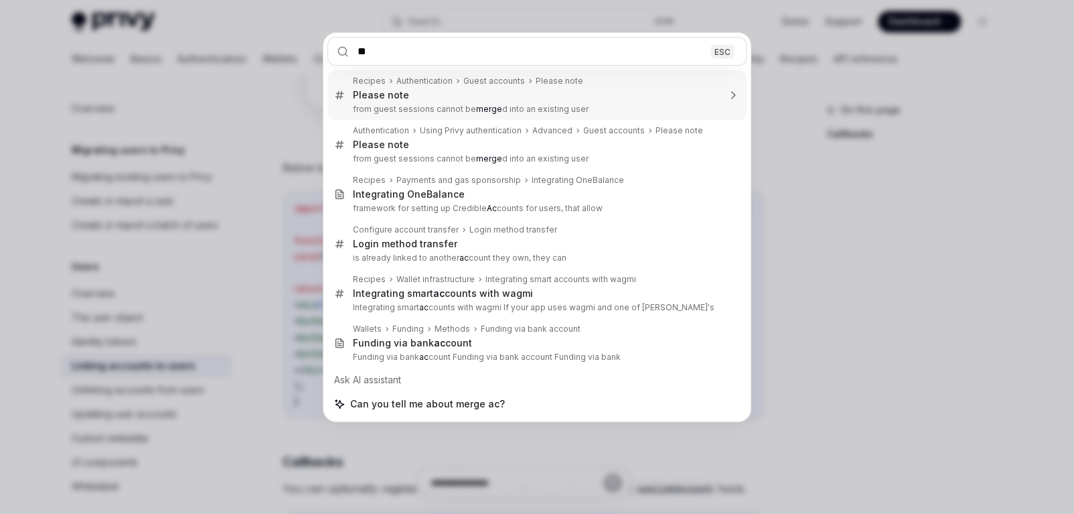
type input "*"
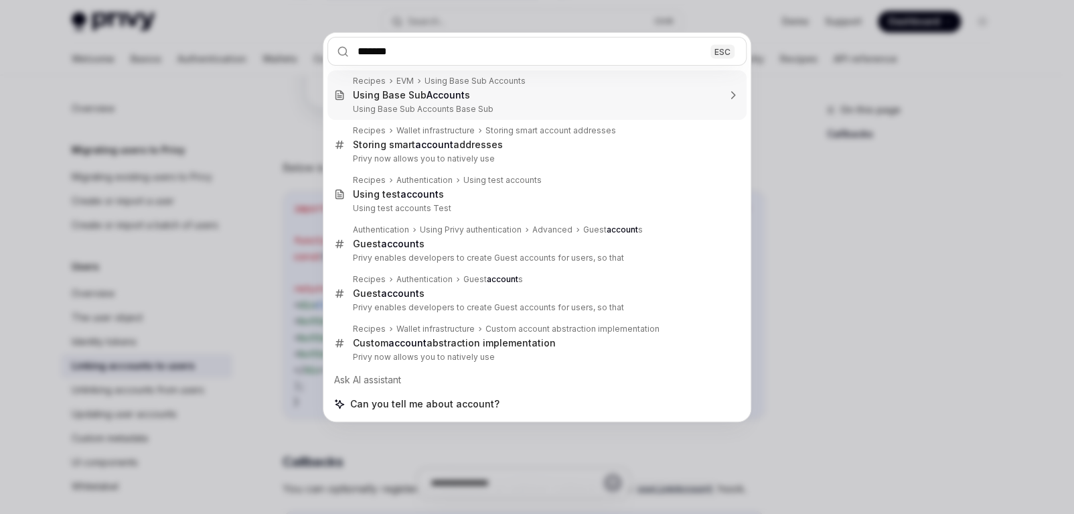
type input "*******"
